Goal: Information Seeking & Learning: Learn about a topic

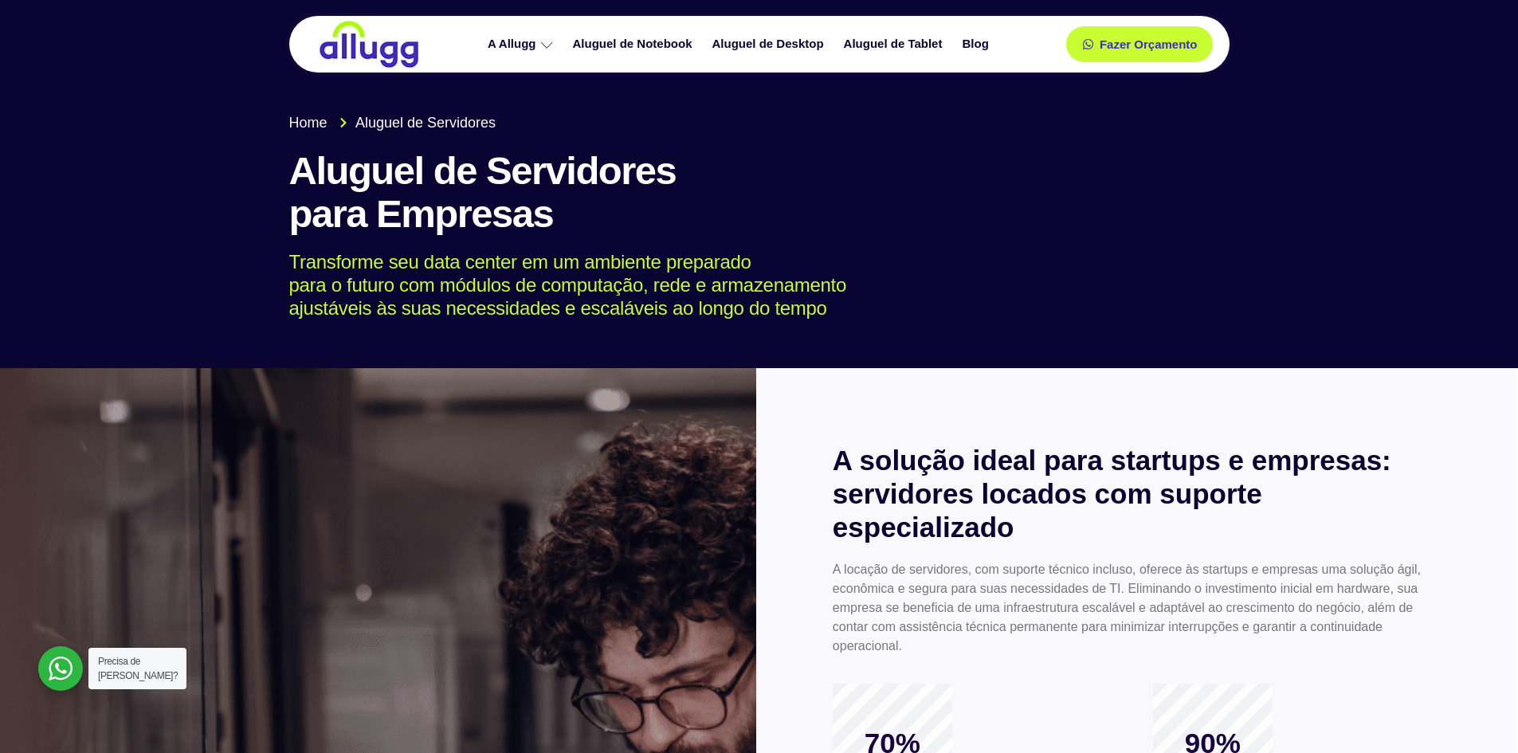
click at [673, 524] on div at bounding box center [378, 697] width 756 height 659
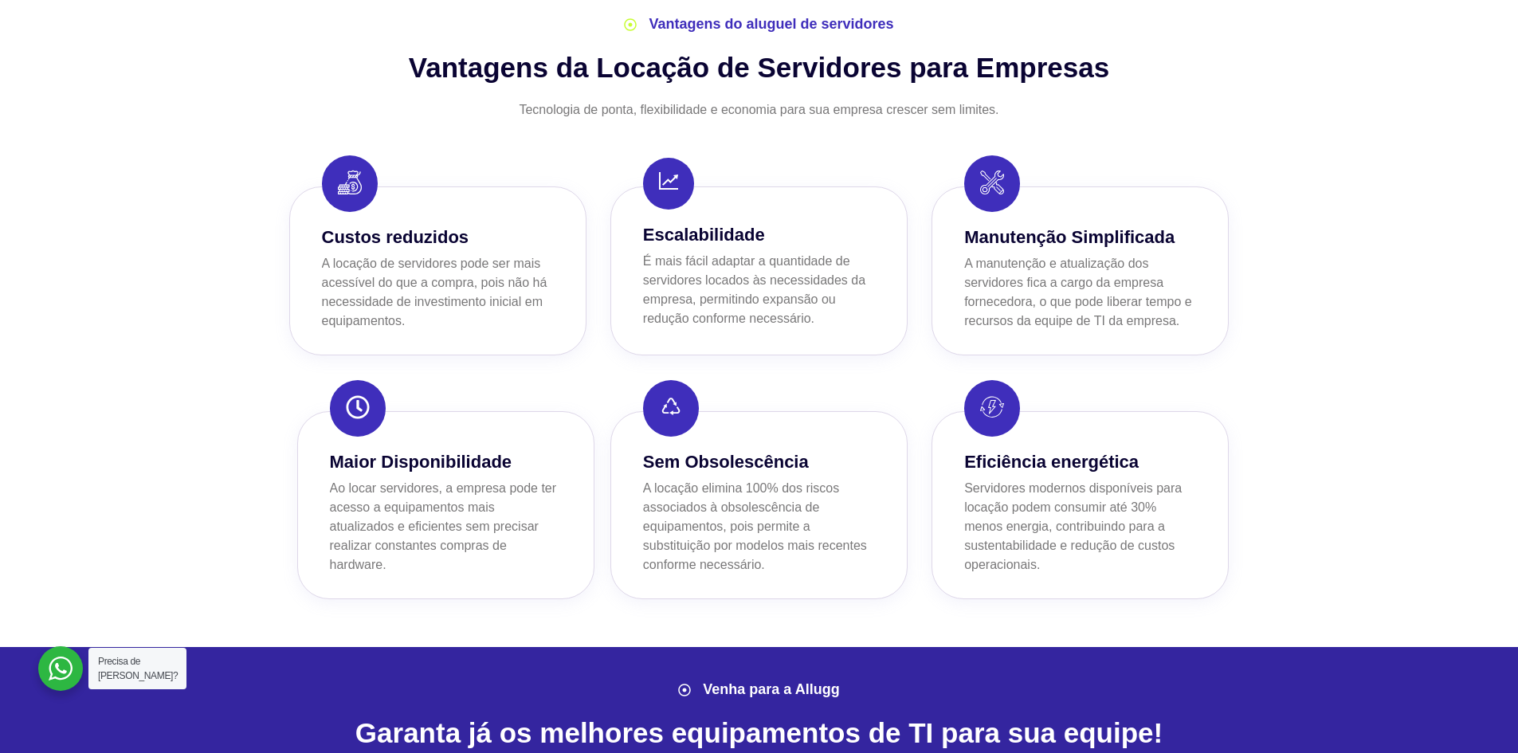
scroll to position [1062, 0]
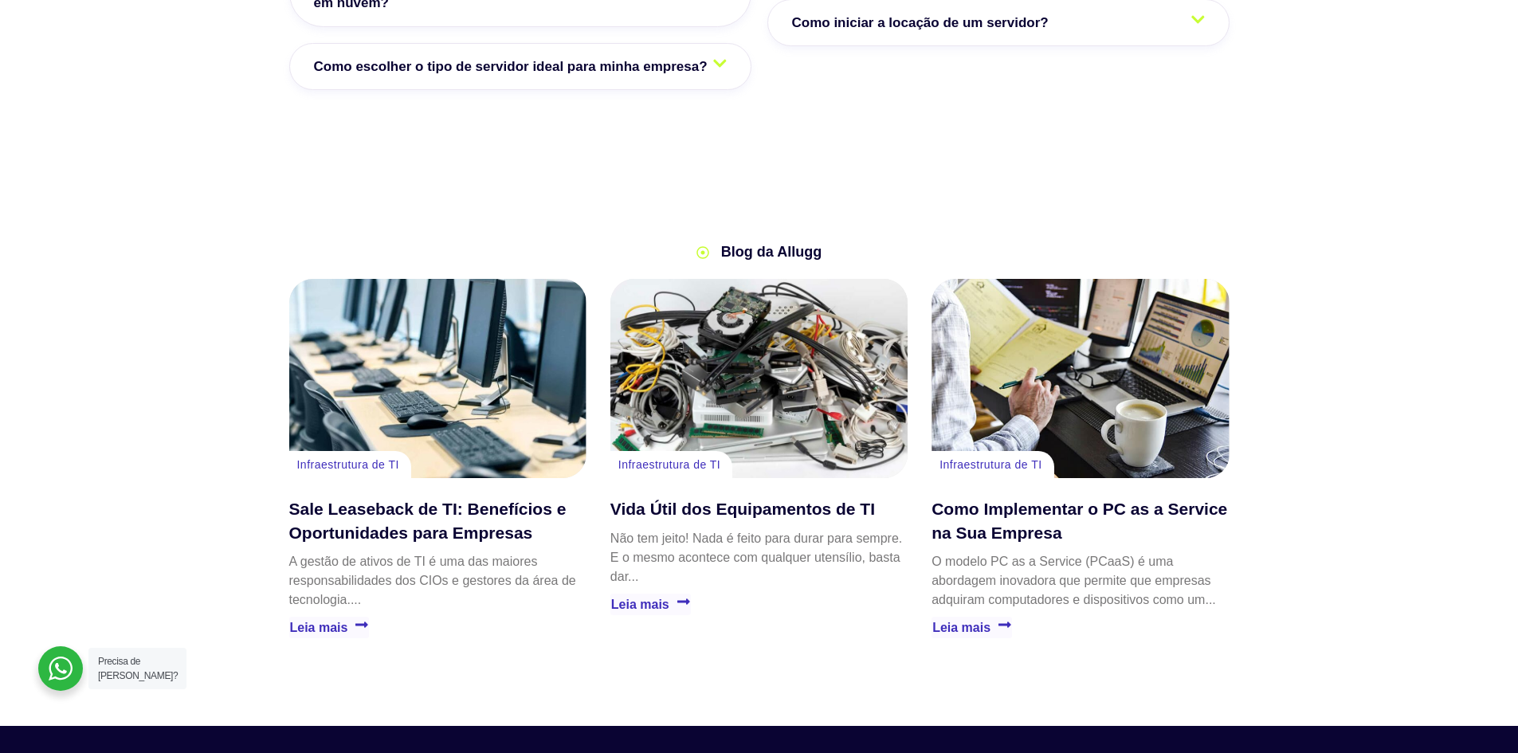
scroll to position [2831, 0]
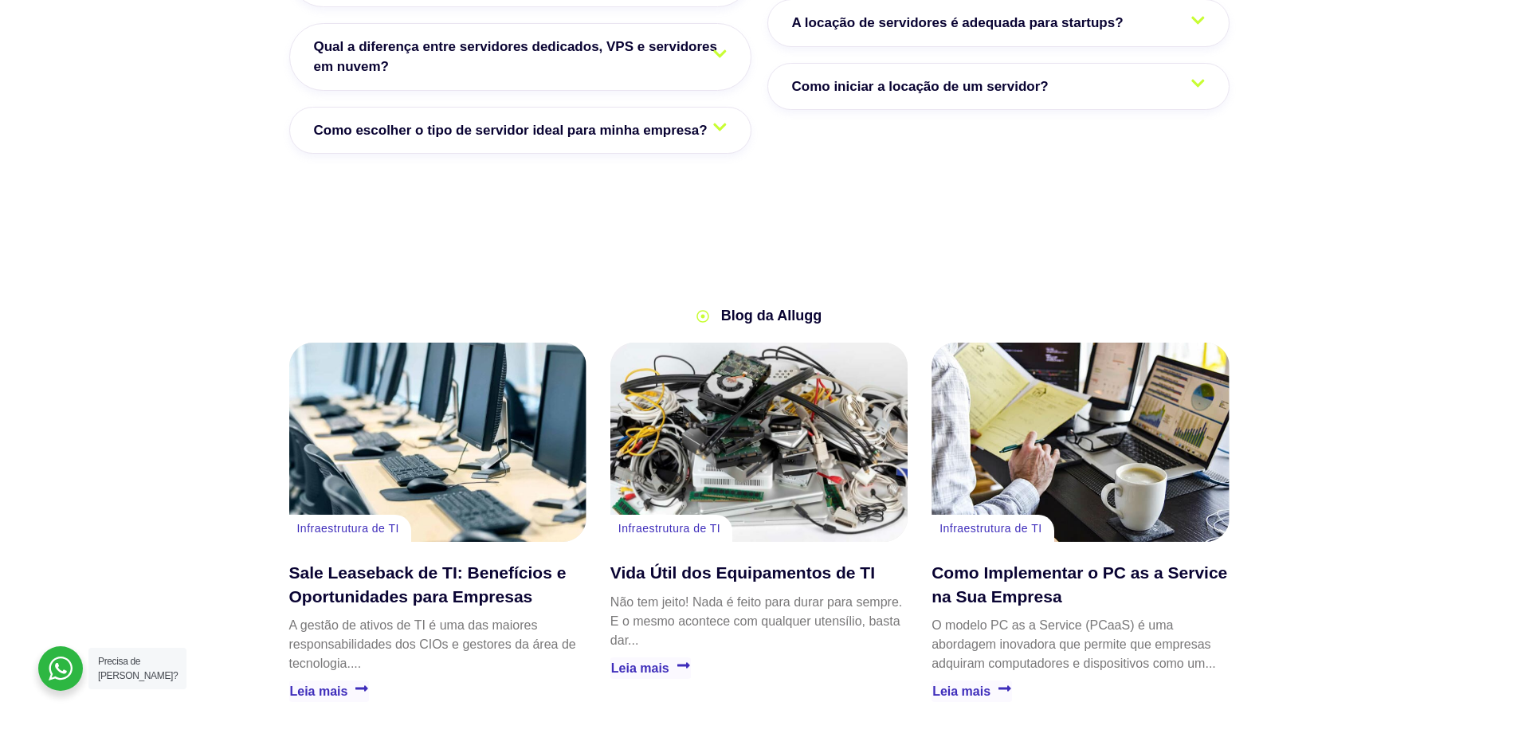
scroll to position [2733, 0]
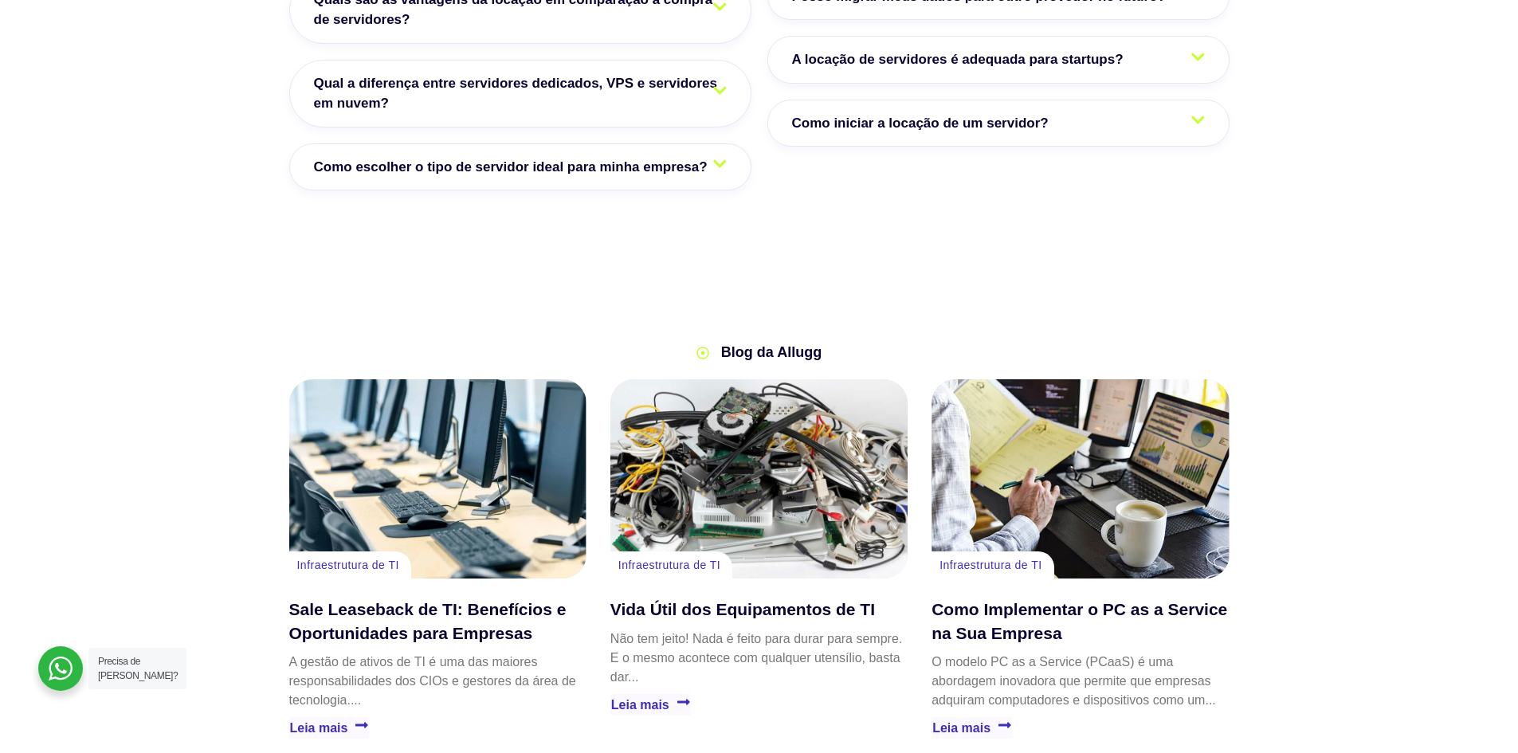
drag, startPoint x: 1372, startPoint y: 277, endPoint x: 1364, endPoint y: 182, distance: 95.2
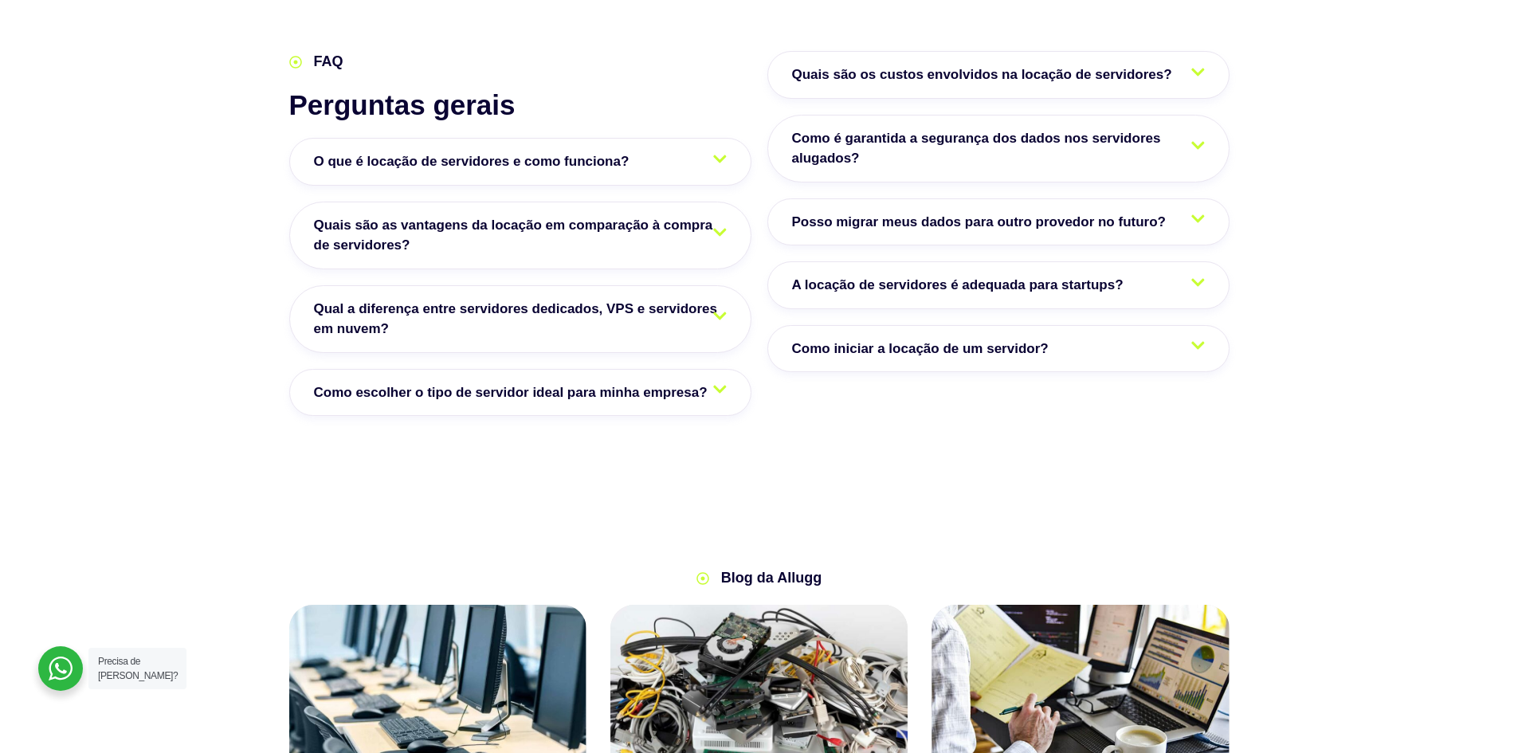
scroll to position [2425, 0]
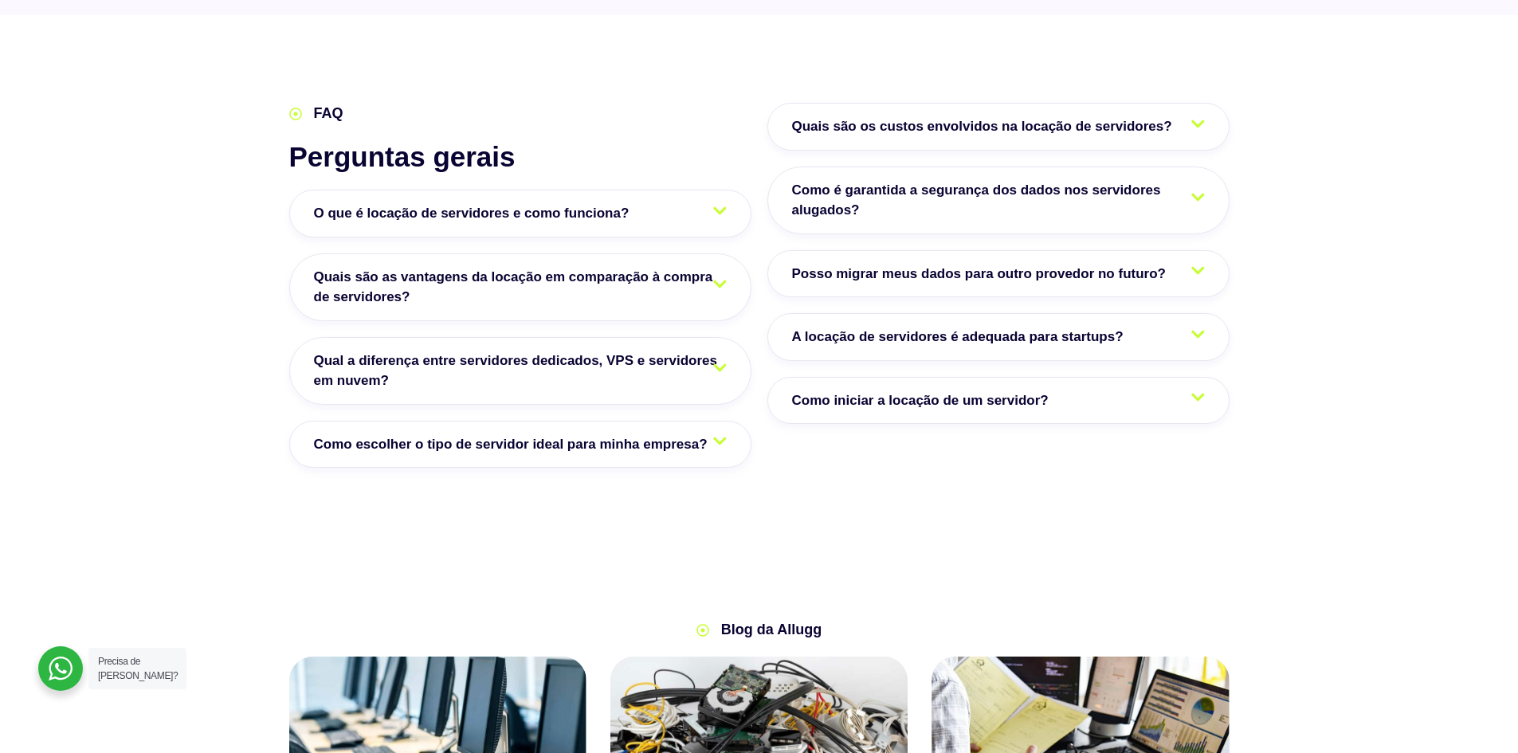
click at [324, 358] on span "Qual a diferença entre servidores dedicados, VPS e servidores em nuvem?" at bounding box center [520, 371] width 413 height 41
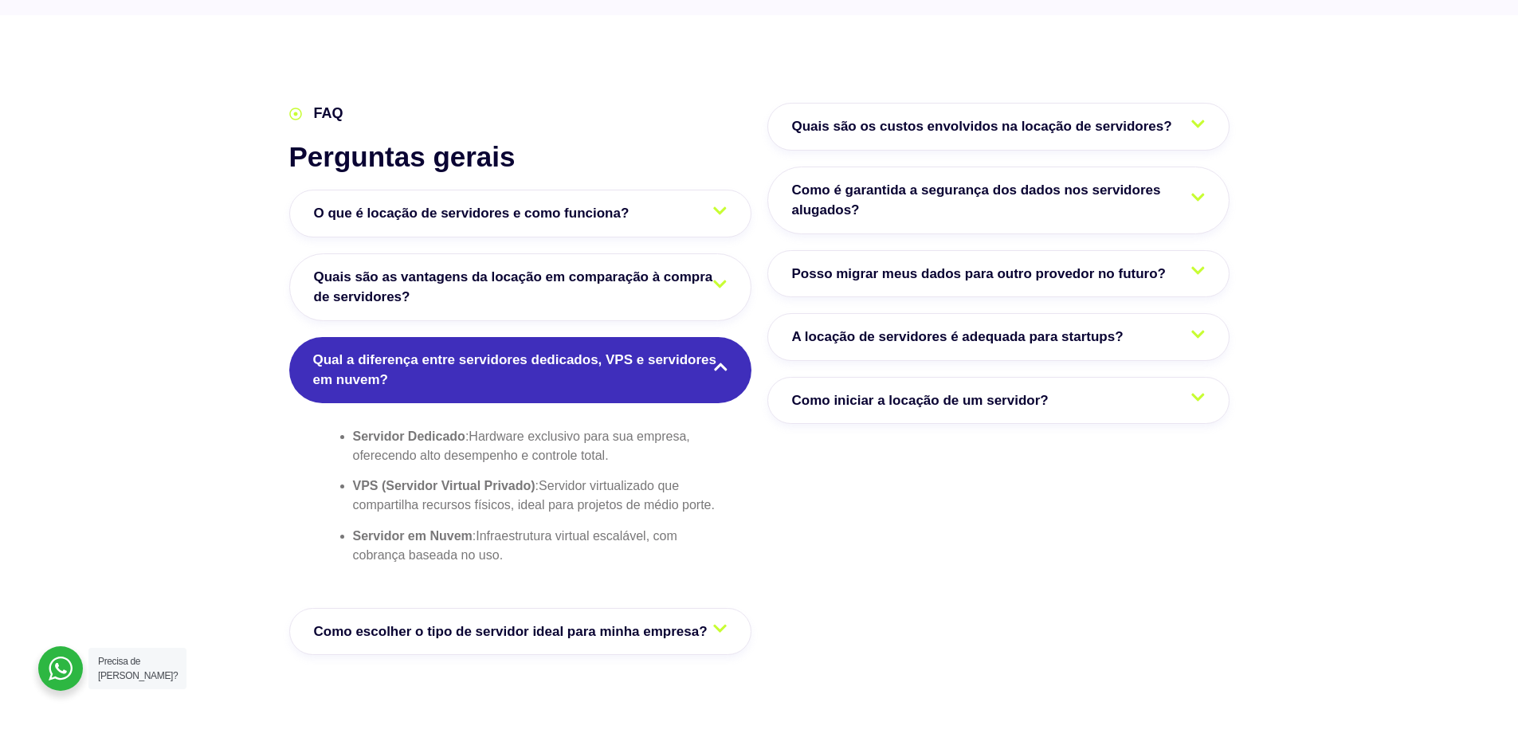
click at [99, 312] on section "FAQ Perguntas gerais O que é locação de servidores e como funciona? A locação d…" at bounding box center [759, 386] width 1518 height 743
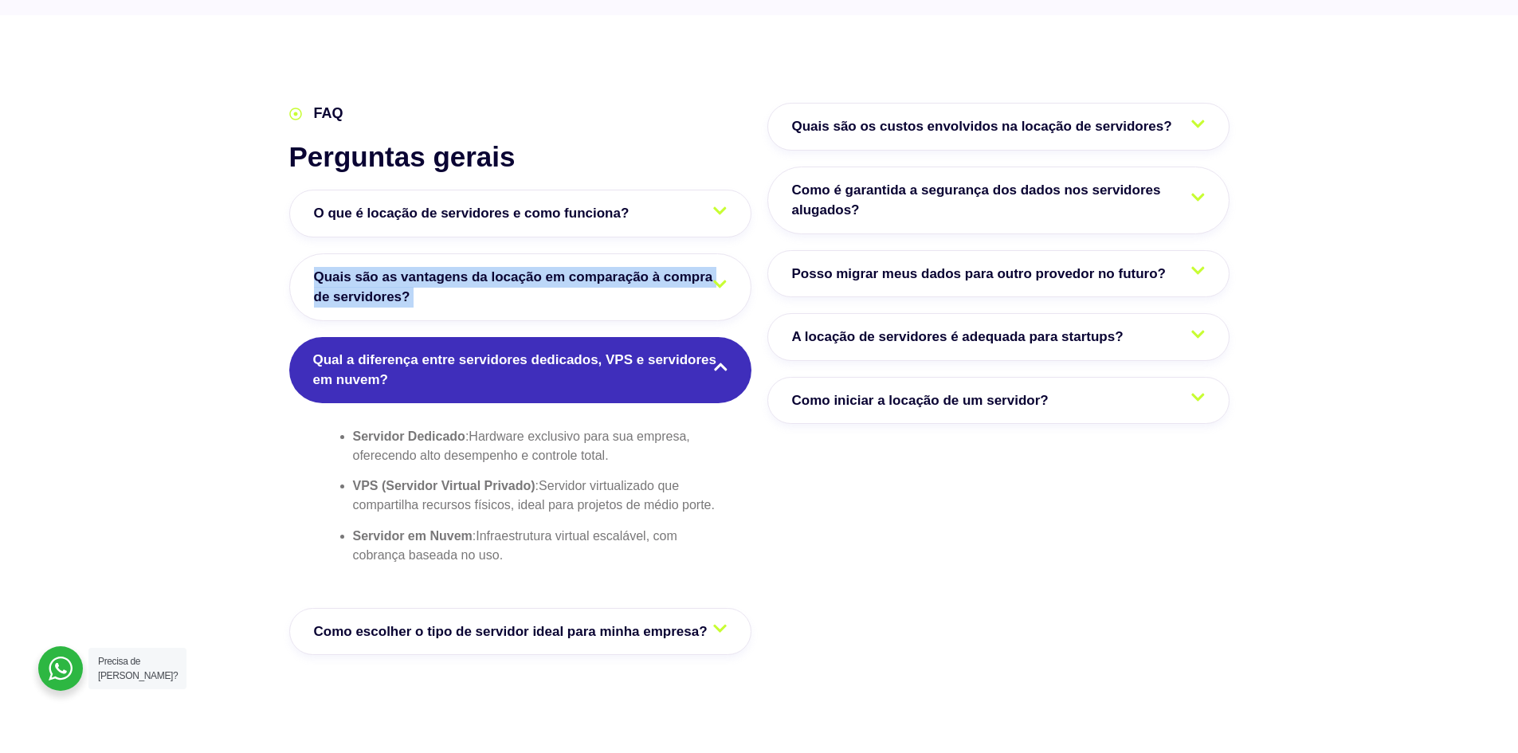
click at [99, 312] on section "FAQ Perguntas gerais O que é locação de servidores e como funciona? A locação d…" at bounding box center [759, 386] width 1518 height 743
click at [132, 362] on section "FAQ Perguntas gerais O que é locação de servidores e como funciona? A locação d…" at bounding box center [759, 386] width 1518 height 743
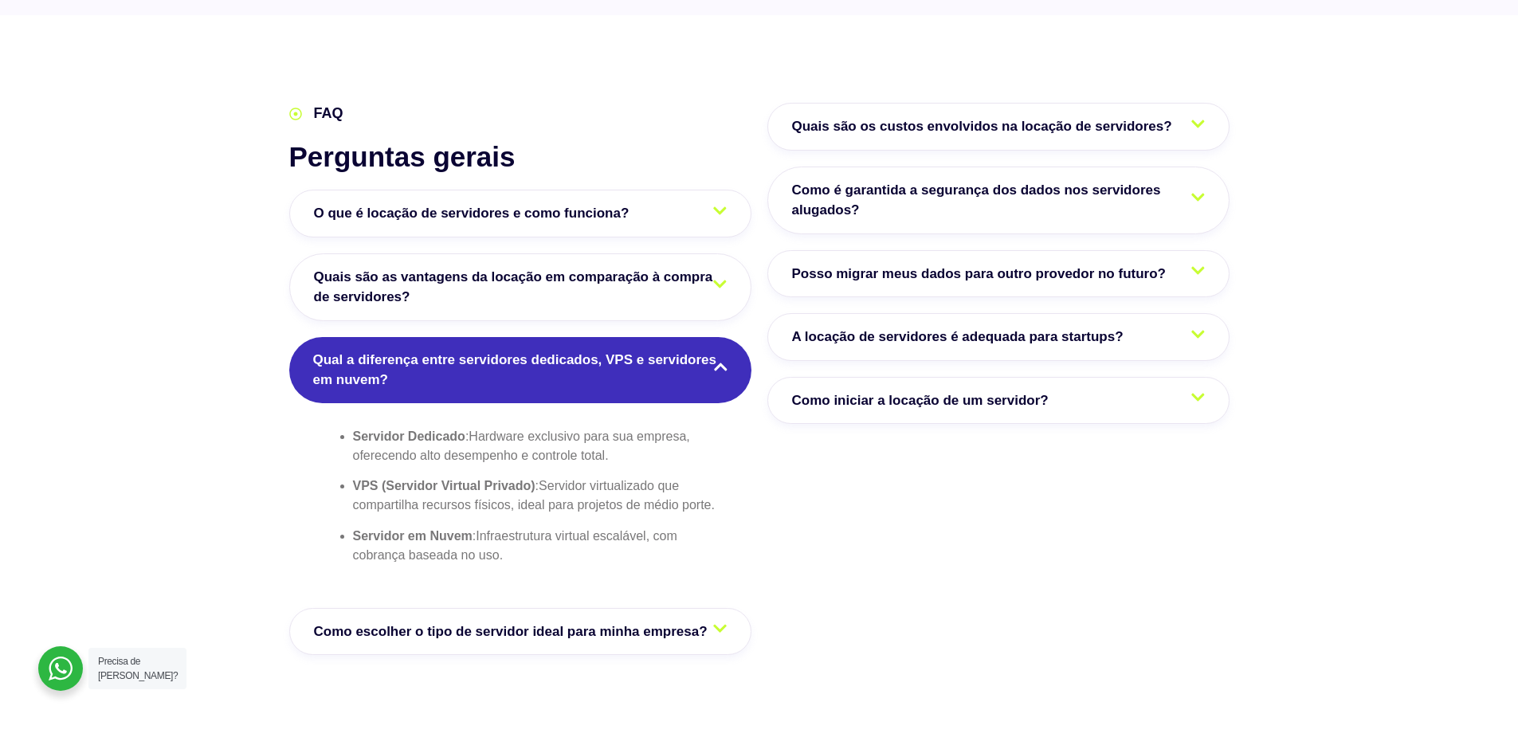
click at [844, 398] on span "Como iniciar a locação de um servidor?" at bounding box center [924, 400] width 265 height 21
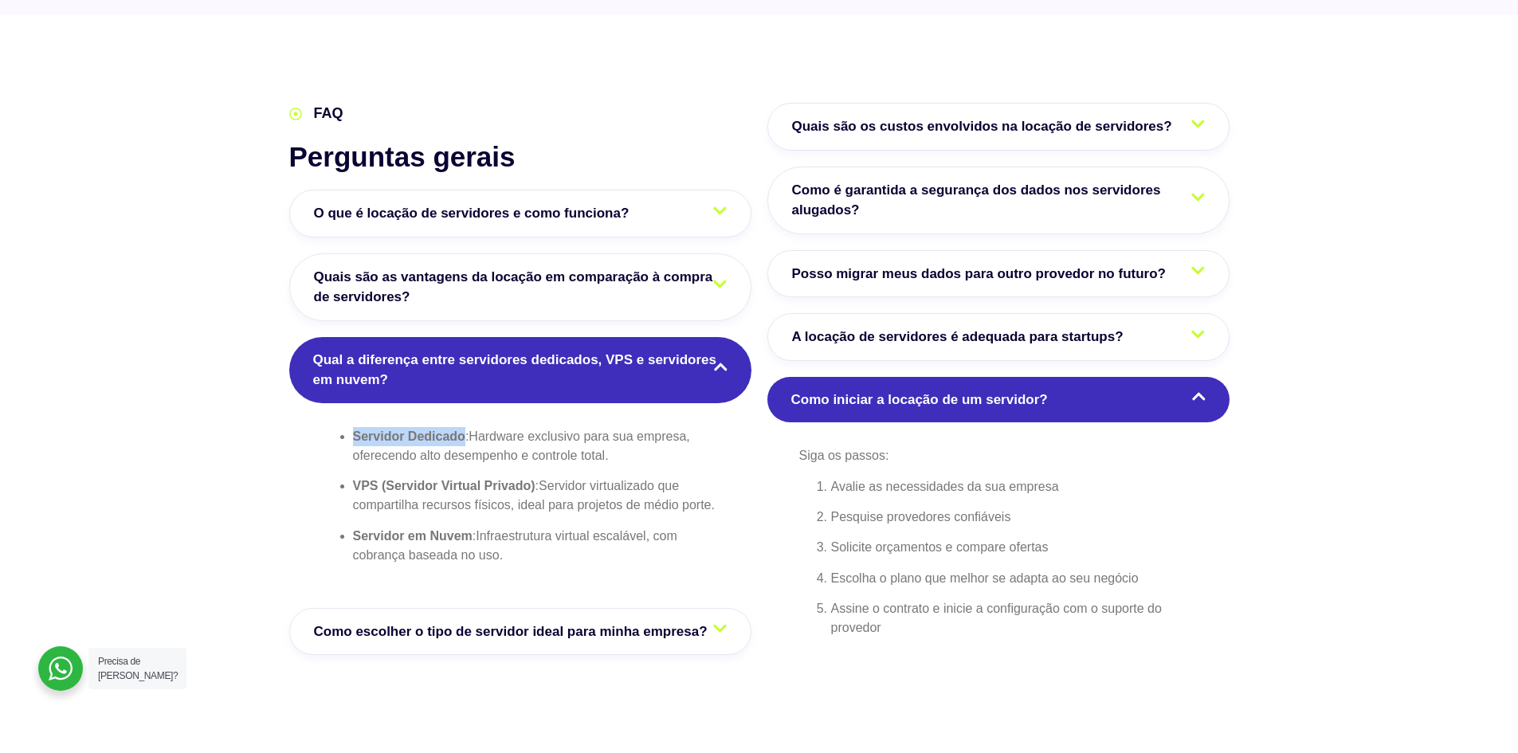
drag, startPoint x: 351, startPoint y: 435, endPoint x: 464, endPoint y: 433, distance: 113.2
click at [464, 433] on ul "Servidor Dedicado : Hardware exclusivo para sua empresa, oferecendo alto desemp…" at bounding box center [520, 496] width 398 height 138
